Goal: Task Accomplishment & Management: Complete application form

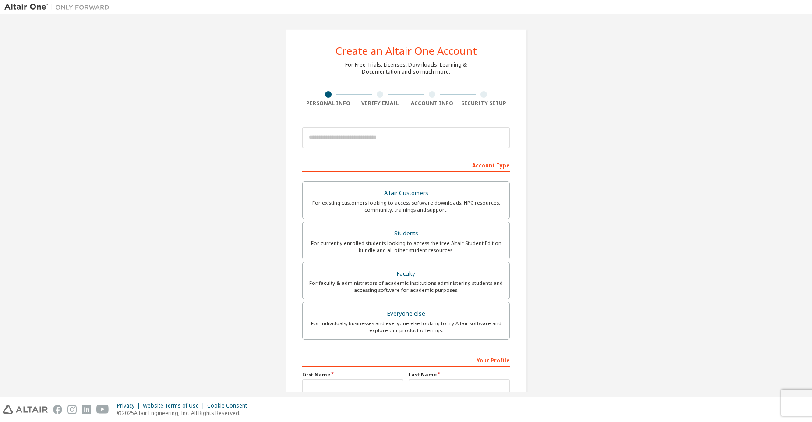
click at [392, 149] on div at bounding box center [406, 138] width 208 height 30
click at [391, 141] on input "email" at bounding box center [406, 137] width 208 height 21
click at [412, 254] on div "For currently enrolled students looking to access the free Altair Student Editi…" at bounding box center [406, 247] width 196 height 14
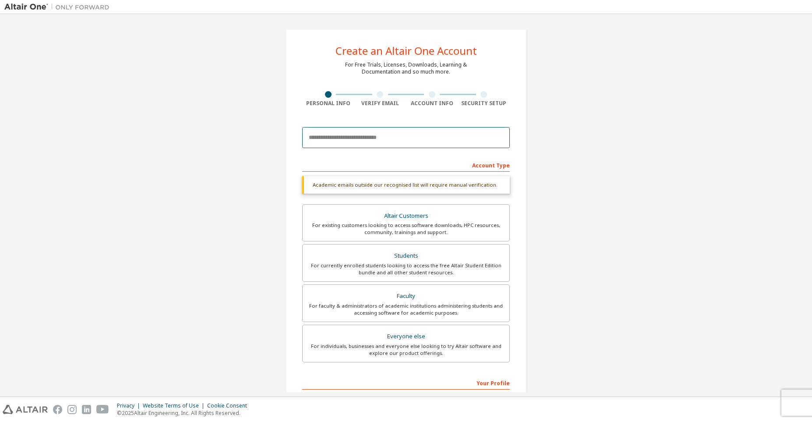
click at [373, 132] on input "email" at bounding box center [406, 137] width 208 height 21
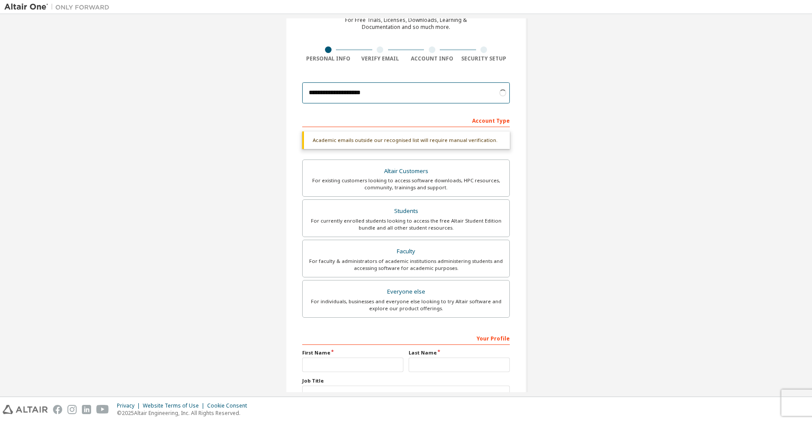
scroll to position [89, 0]
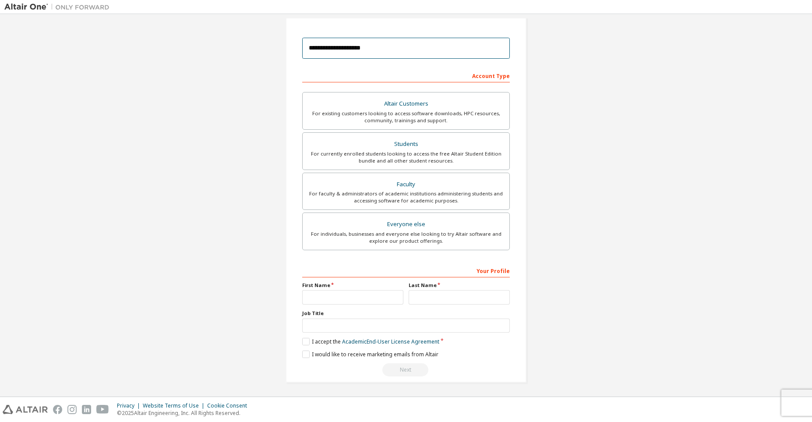
type input "**********"
click at [342, 300] on input "text" at bounding box center [352, 297] width 101 height 14
type input "********"
click at [439, 296] on input "text" at bounding box center [459, 297] width 101 height 14
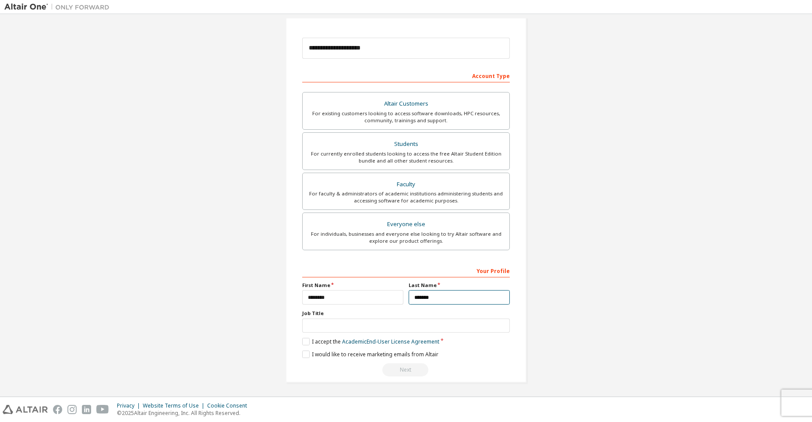
type input "*******"
click at [357, 318] on div "Job Title" at bounding box center [406, 321] width 208 height 23
click at [358, 329] on input "text" at bounding box center [406, 325] width 208 height 14
type input "*"
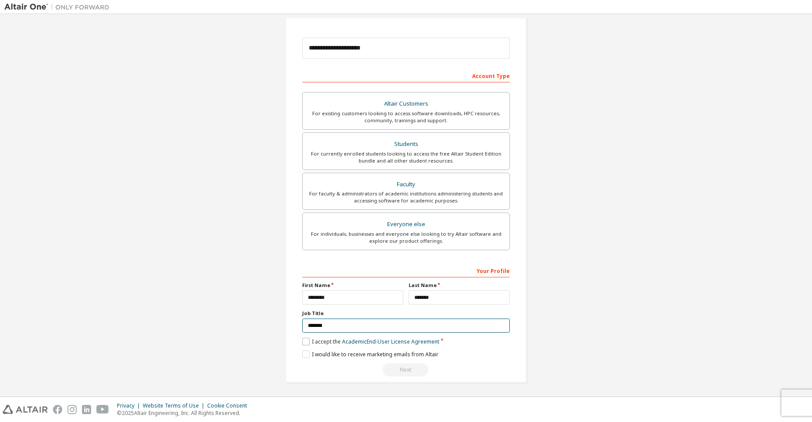
type input "*******"
click at [302, 339] on label "I accept the Academic End-User License Agreement" at bounding box center [370, 341] width 137 height 7
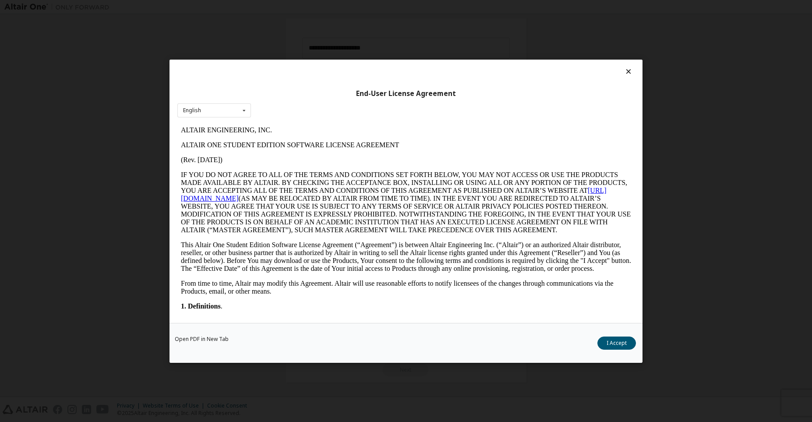
scroll to position [0, 0]
click at [625, 342] on button "I Accept" at bounding box center [616, 342] width 39 height 13
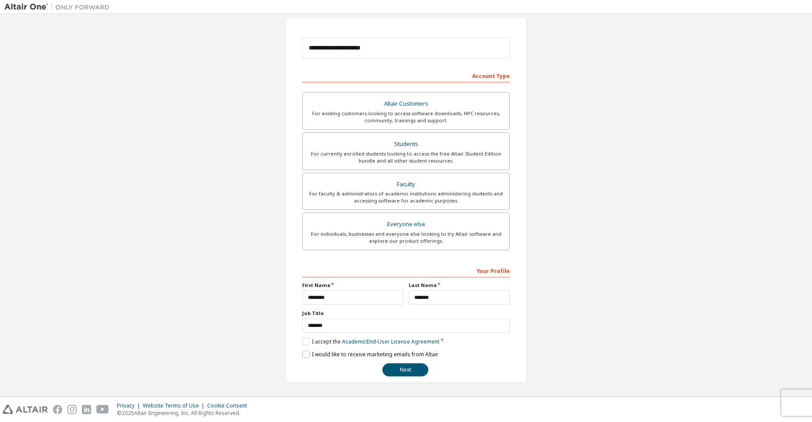
click at [307, 353] on label "I would like to receive marketing emails from Altair" at bounding box center [370, 353] width 136 height 7
click at [415, 374] on button "Next" at bounding box center [405, 369] width 46 height 13
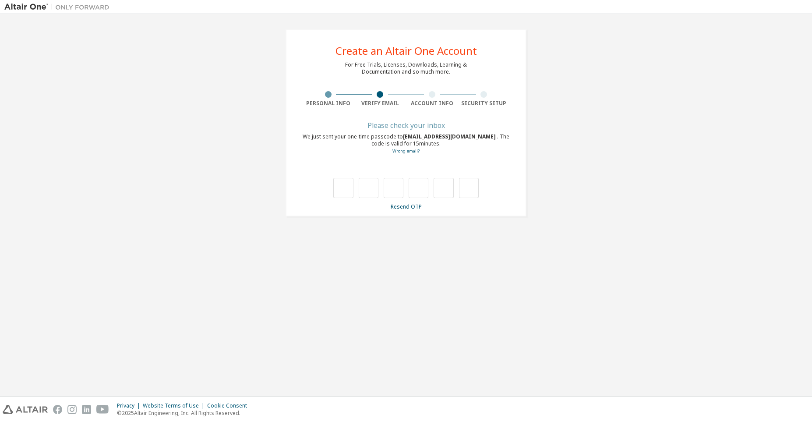
type input "*"
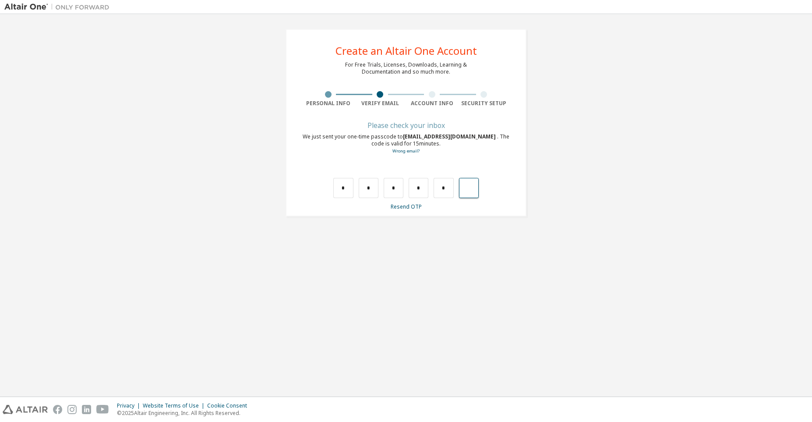
type input "*"
